Goal: Task Accomplishment & Management: Manage account settings

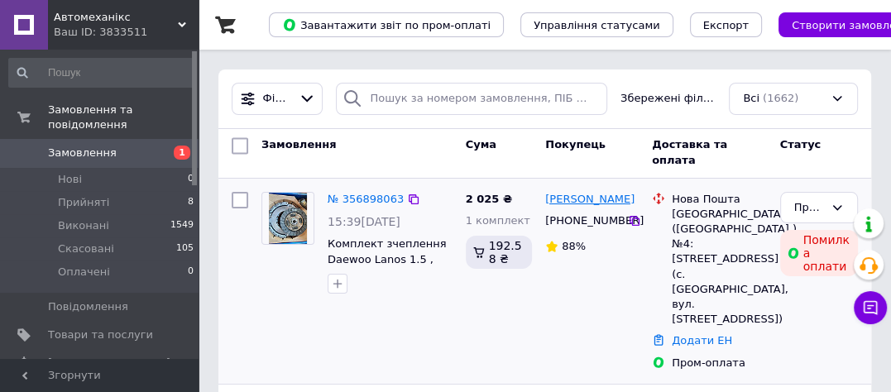
click at [589, 204] on link "[PERSON_NAME]" at bounding box center [589, 200] width 89 height 16
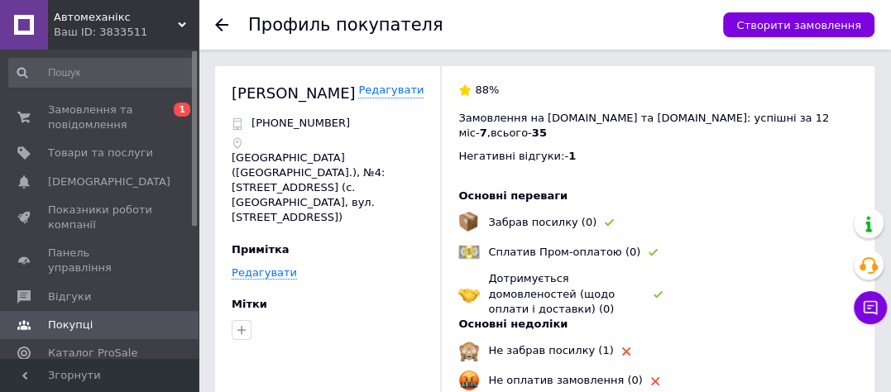
click at [219, 25] on use at bounding box center [221, 24] width 13 height 13
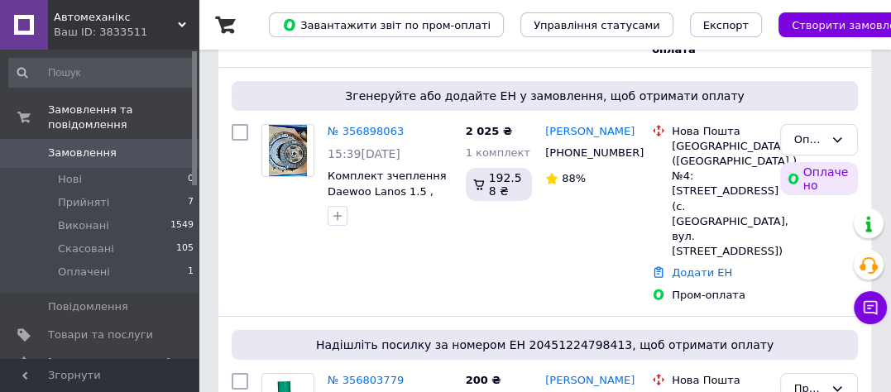
scroll to position [83, 0]
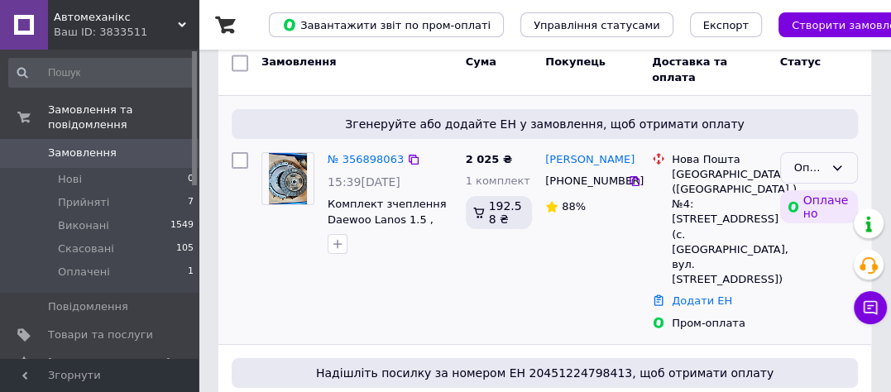
click at [791, 163] on div "Оплачено" at bounding box center [819, 168] width 78 height 32
click at [802, 200] on li "Прийнято" at bounding box center [819, 210] width 76 height 47
click at [360, 160] on link "№ 356898063" at bounding box center [366, 159] width 76 height 12
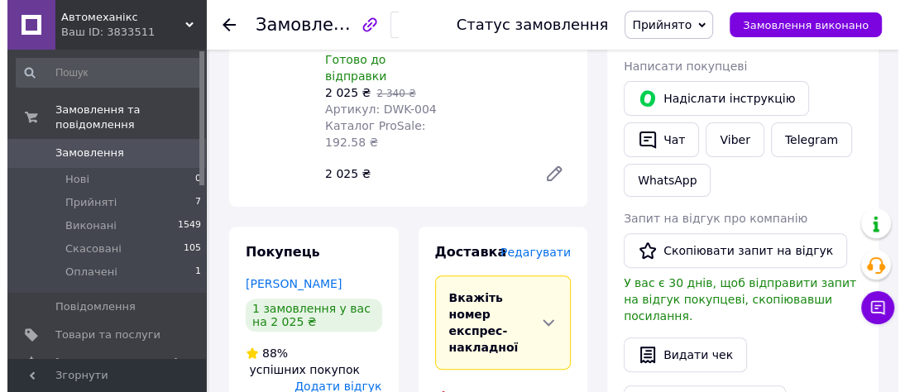
scroll to position [331, 0]
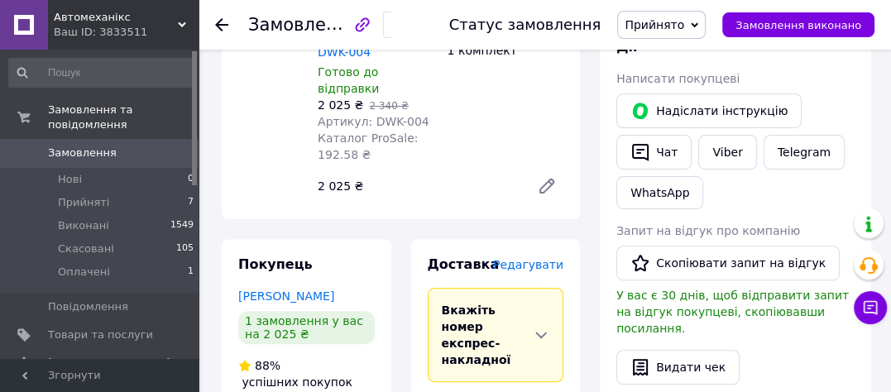
click at [538, 258] on span "Редагувати" at bounding box center [528, 264] width 70 height 13
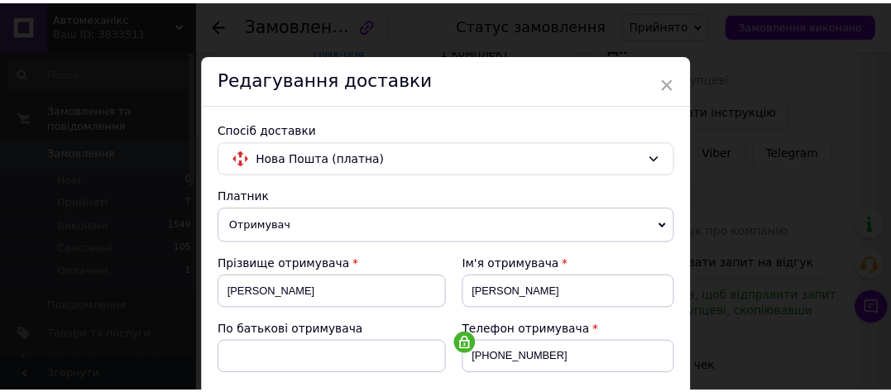
scroll to position [0, 0]
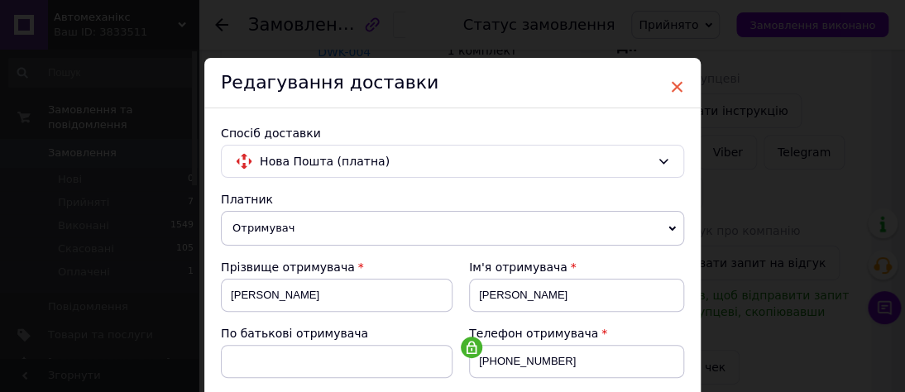
click at [674, 89] on span "×" at bounding box center [676, 87] width 15 height 28
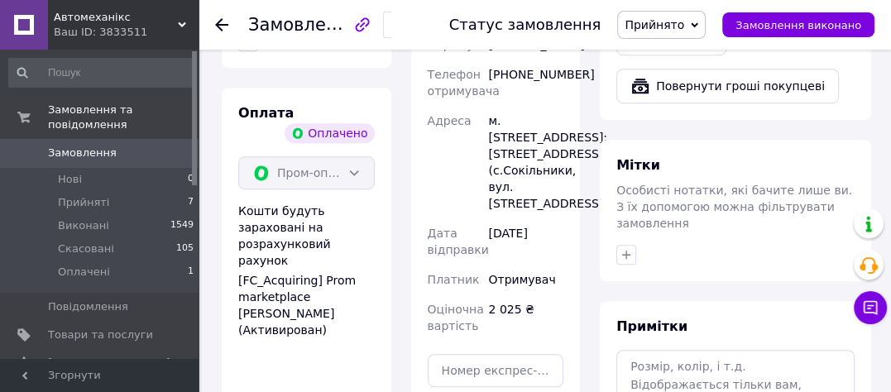
scroll to position [993, 0]
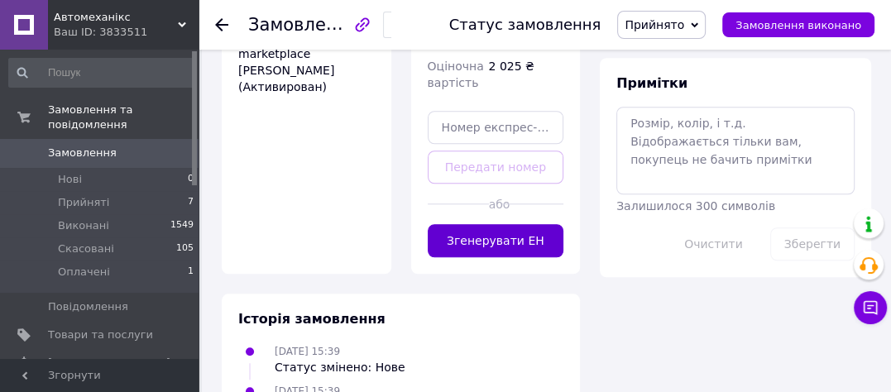
click at [480, 244] on button "Згенерувати ЕН" at bounding box center [496, 240] width 136 height 33
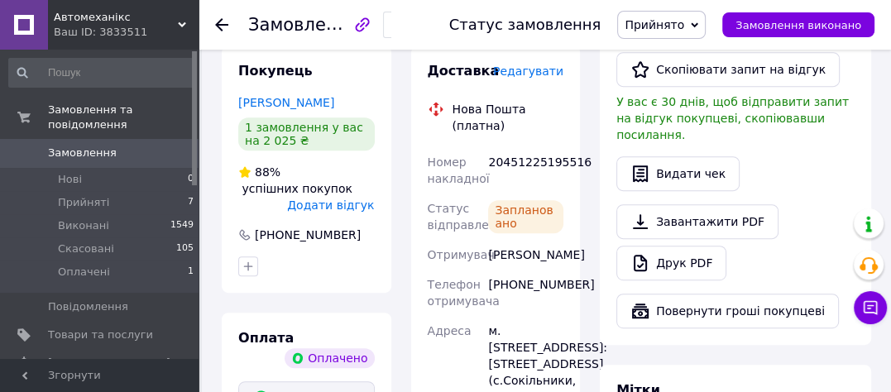
scroll to position [496, 0]
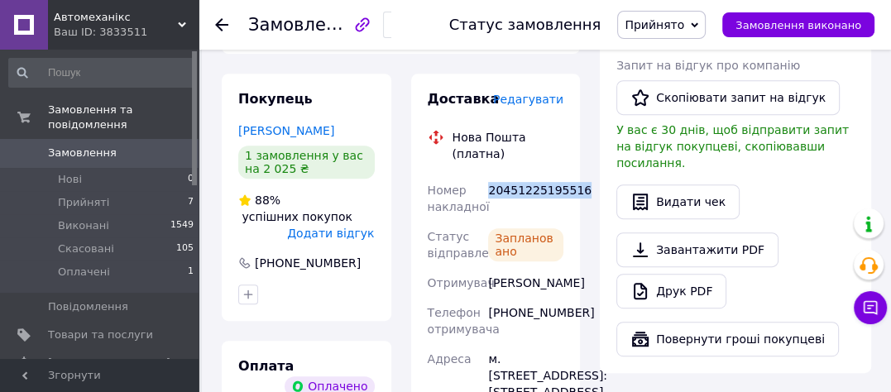
drag, startPoint x: 579, startPoint y: 160, endPoint x: 488, endPoint y: 154, distance: 91.2
click at [488, 154] on div "Доставка Редагувати Нова Пошта (платна) Номер накладної 20451225195516 Статус в…" at bounding box center [496, 381] width 170 height 615
copy div "20451225195516"
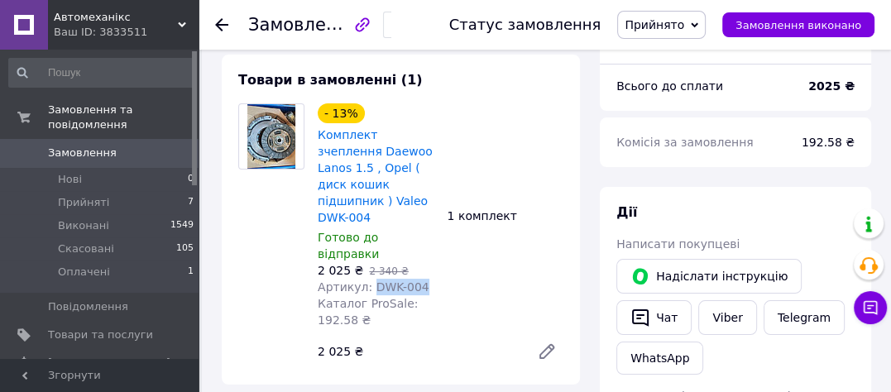
drag, startPoint x: 424, startPoint y: 254, endPoint x: 369, endPoint y: 259, distance: 54.8
click at [369, 279] on div "Артикул: DWK-004" at bounding box center [376, 287] width 117 height 17
copy span "DWK-004"
click at [93, 195] on span "Прийняті" at bounding box center [83, 202] width 51 height 15
